Goal: Task Accomplishment & Management: Manage account settings

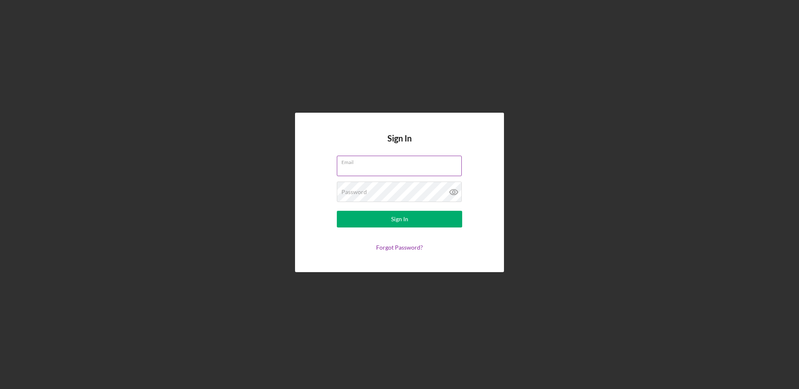
click at [361, 170] on input "Email" at bounding box center [399, 166] width 125 height 20
type input "[EMAIL_ADDRESS][DOMAIN_NAME]"
click at [337, 211] on button "Sign In" at bounding box center [399, 219] width 125 height 17
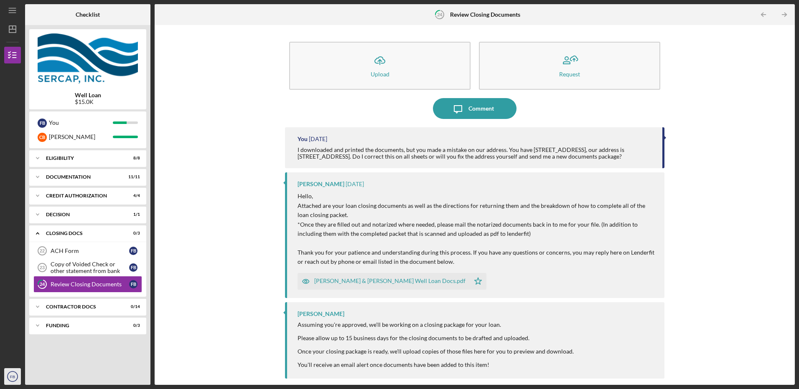
click at [11, 376] on text "FB" at bounding box center [12, 377] width 5 height 5
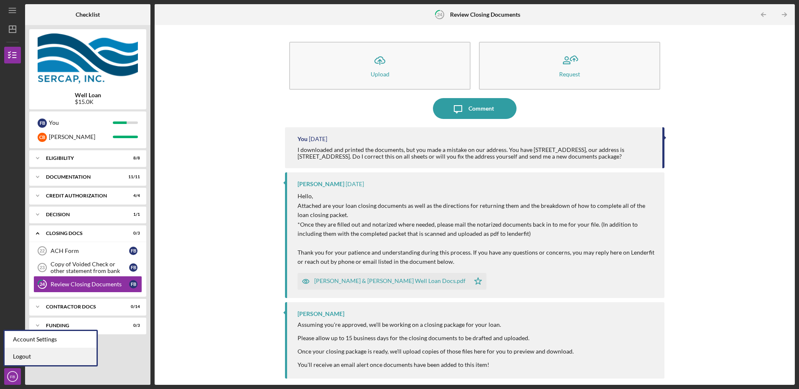
click at [24, 356] on link "Logout" at bounding box center [51, 357] width 92 height 17
